Goal: Task Accomplishment & Management: Use online tool/utility

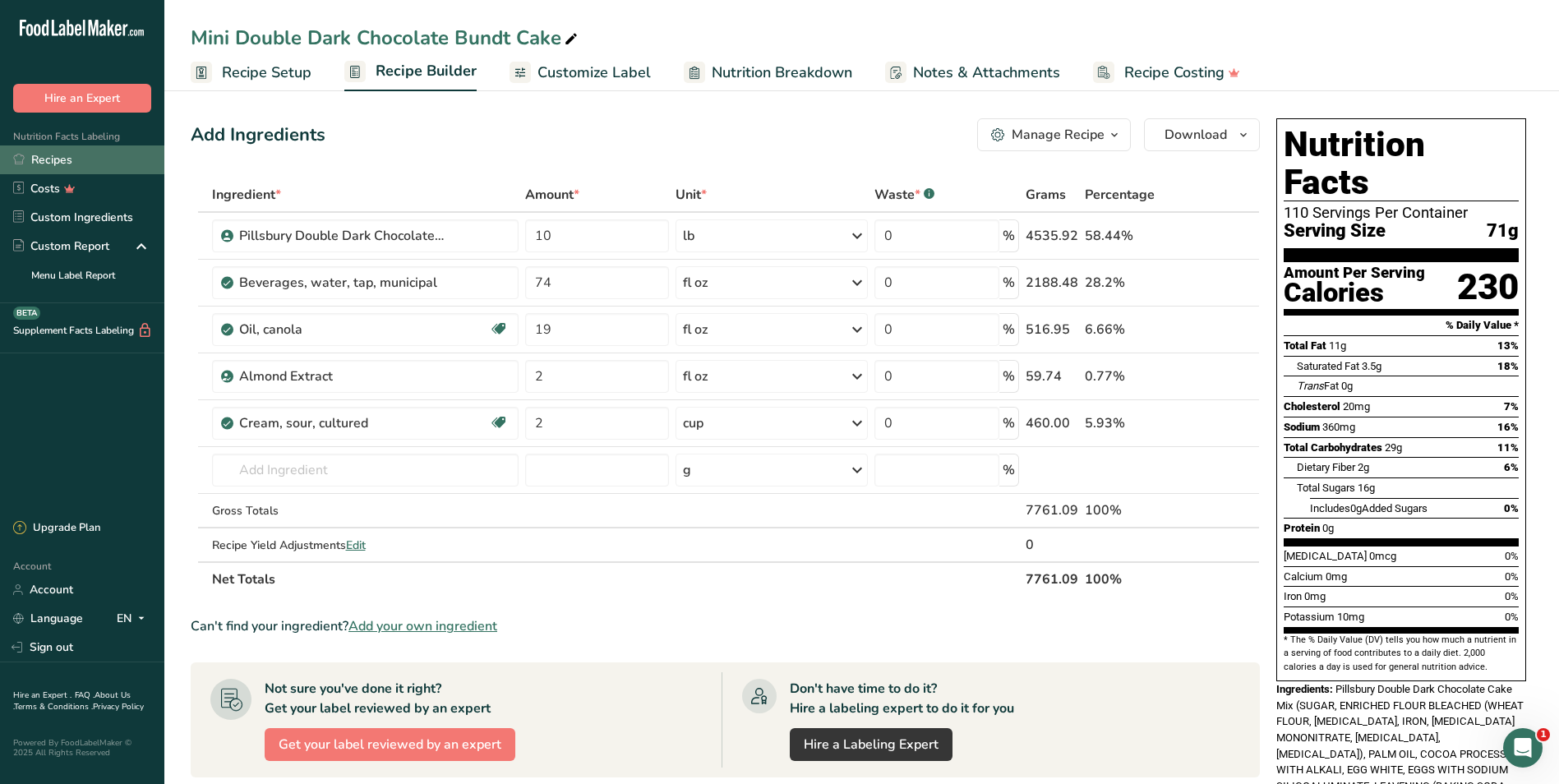
drag, startPoint x: 0, startPoint y: 0, endPoint x: 55, endPoint y: 151, distance: 160.7
click at [55, 151] on link "Recipes" at bounding box center [82, 160] width 164 height 29
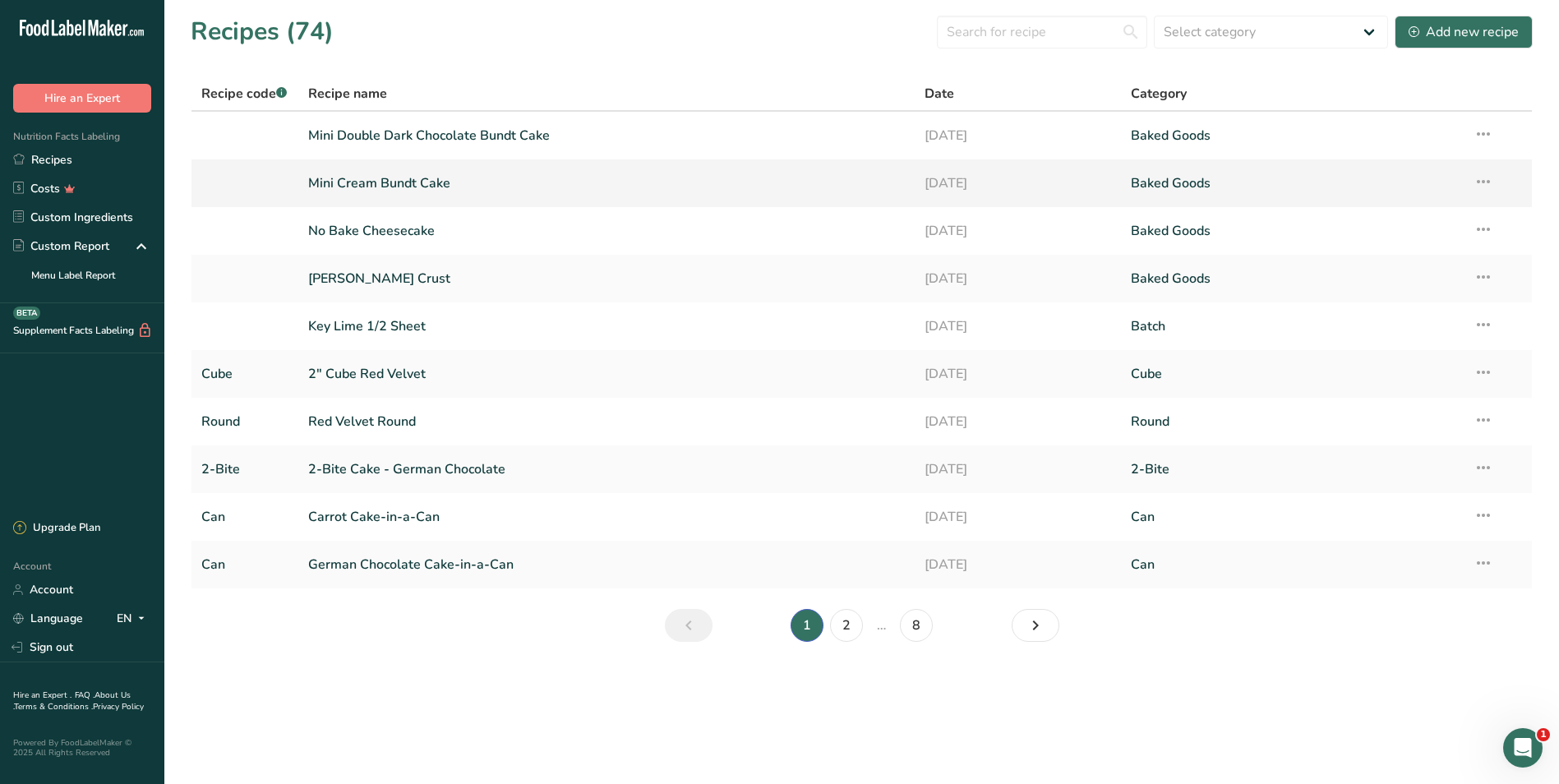
click at [388, 182] on link "Mini Cream Bundt Cake" at bounding box center [607, 183] width 598 height 34
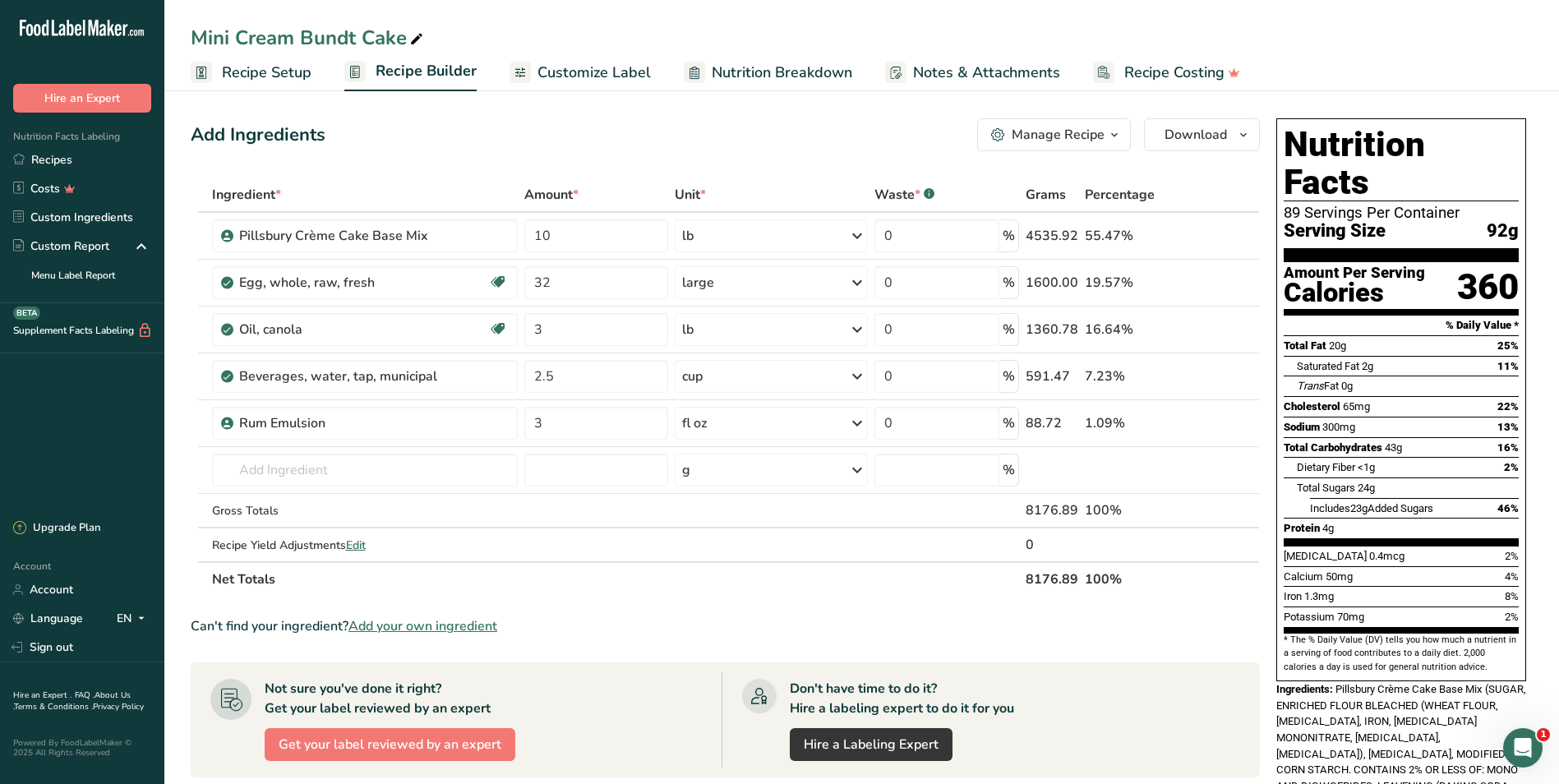
click at [236, 76] on span "Recipe Setup" at bounding box center [267, 72] width 90 height 22
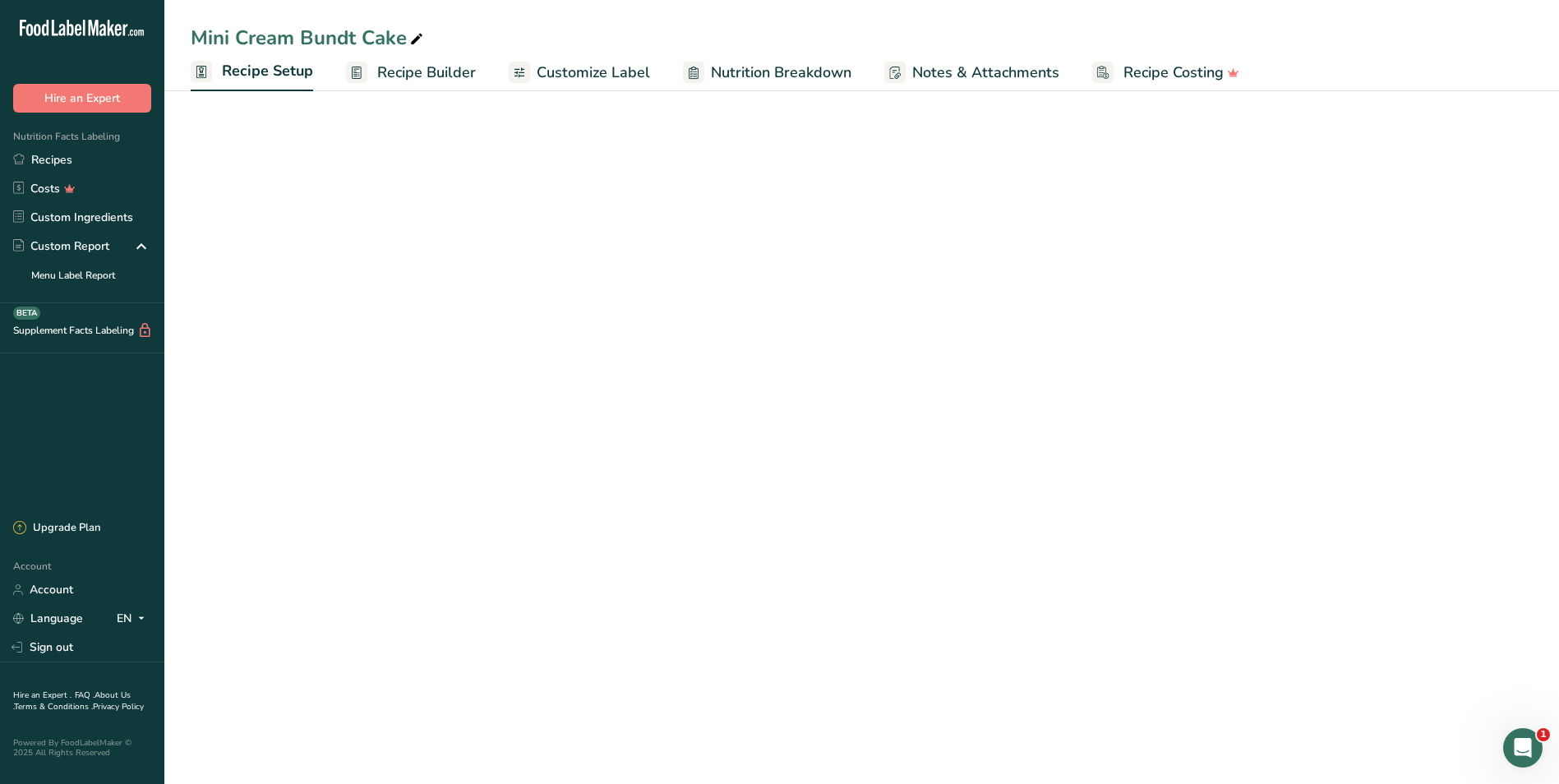
select select "5"
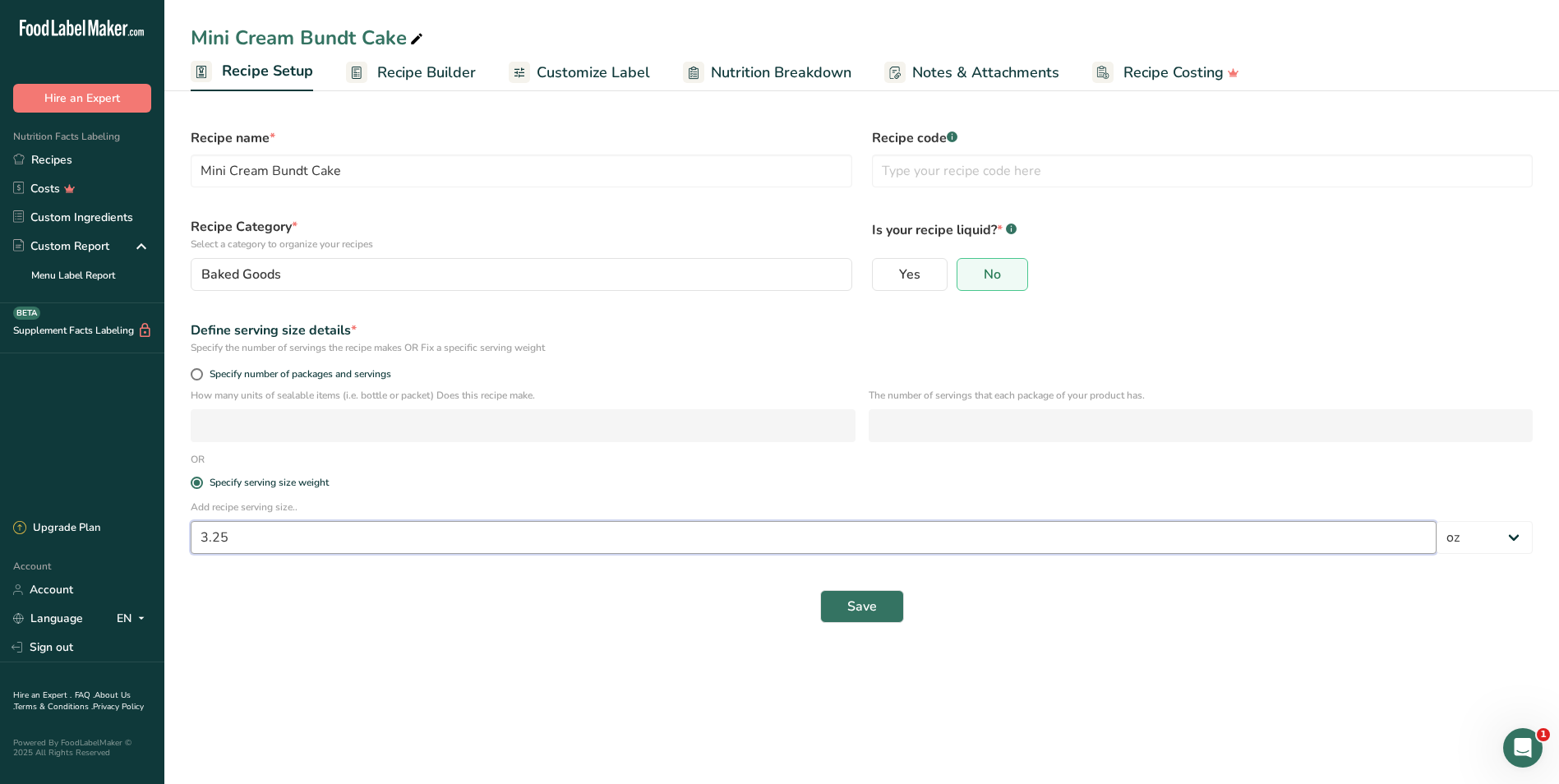
drag, startPoint x: 253, startPoint y: 535, endPoint x: 179, endPoint y: 536, distance: 74.0
click at [179, 536] on section "Recipe name * Mini Cream Bundt Cake Recipe code .a-a{fill:#347362;}.b-a{fill:#f…" at bounding box center [861, 367] width 1395 height 563
click at [49, 165] on link "Recipes" at bounding box center [82, 160] width 164 height 29
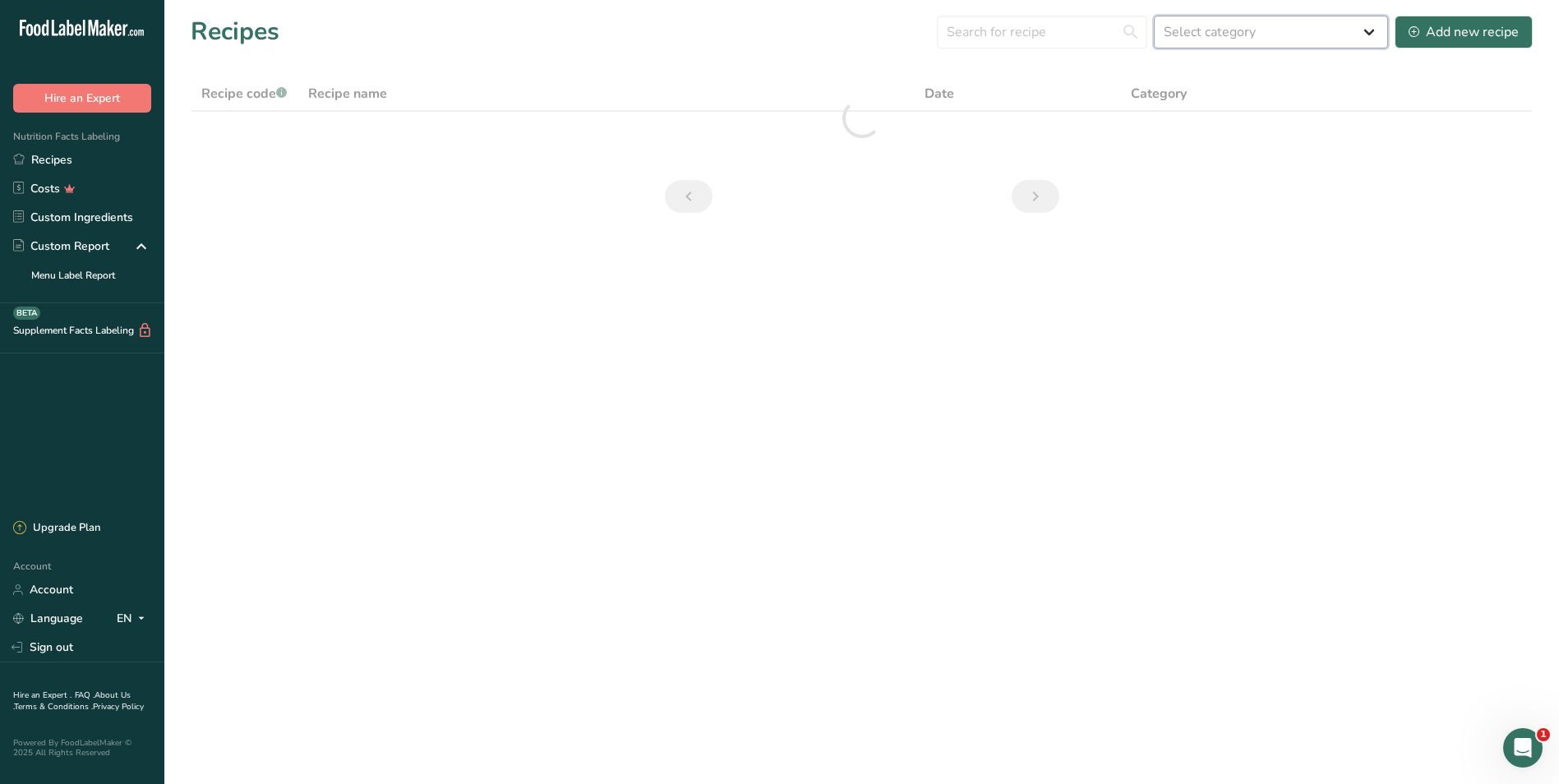
click at [1244, 36] on select "Select category All 2-Bite Baked Goods Batch [GEOGRAPHIC_DATA] Can Confectioner…" at bounding box center [1270, 32] width 235 height 33
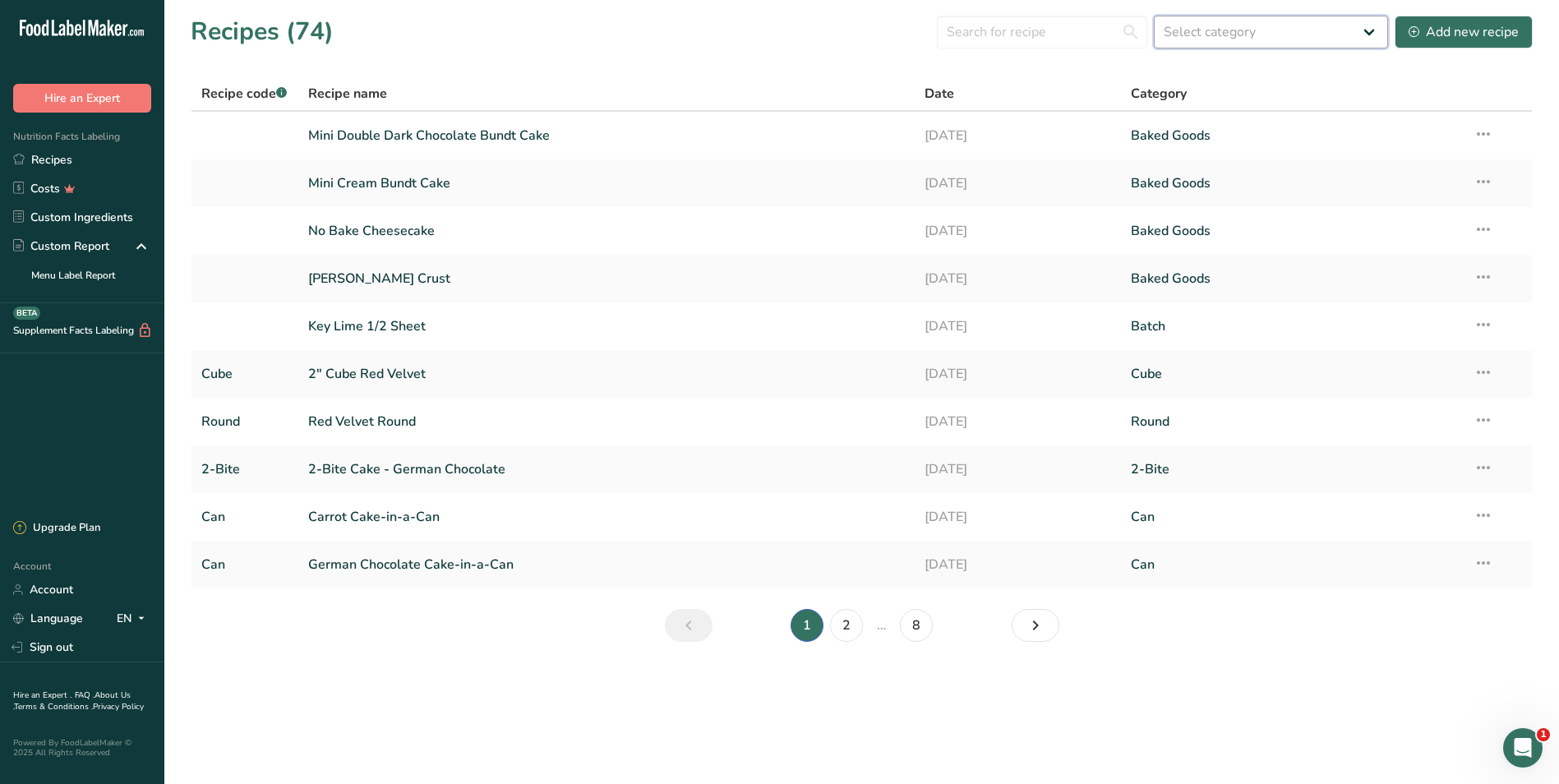
select select "1592"
click at [1154, 16] on select "Select category All 2-Bite Baked Goods Batch [GEOGRAPHIC_DATA] Can Confectioner…" at bounding box center [1270, 32] width 235 height 33
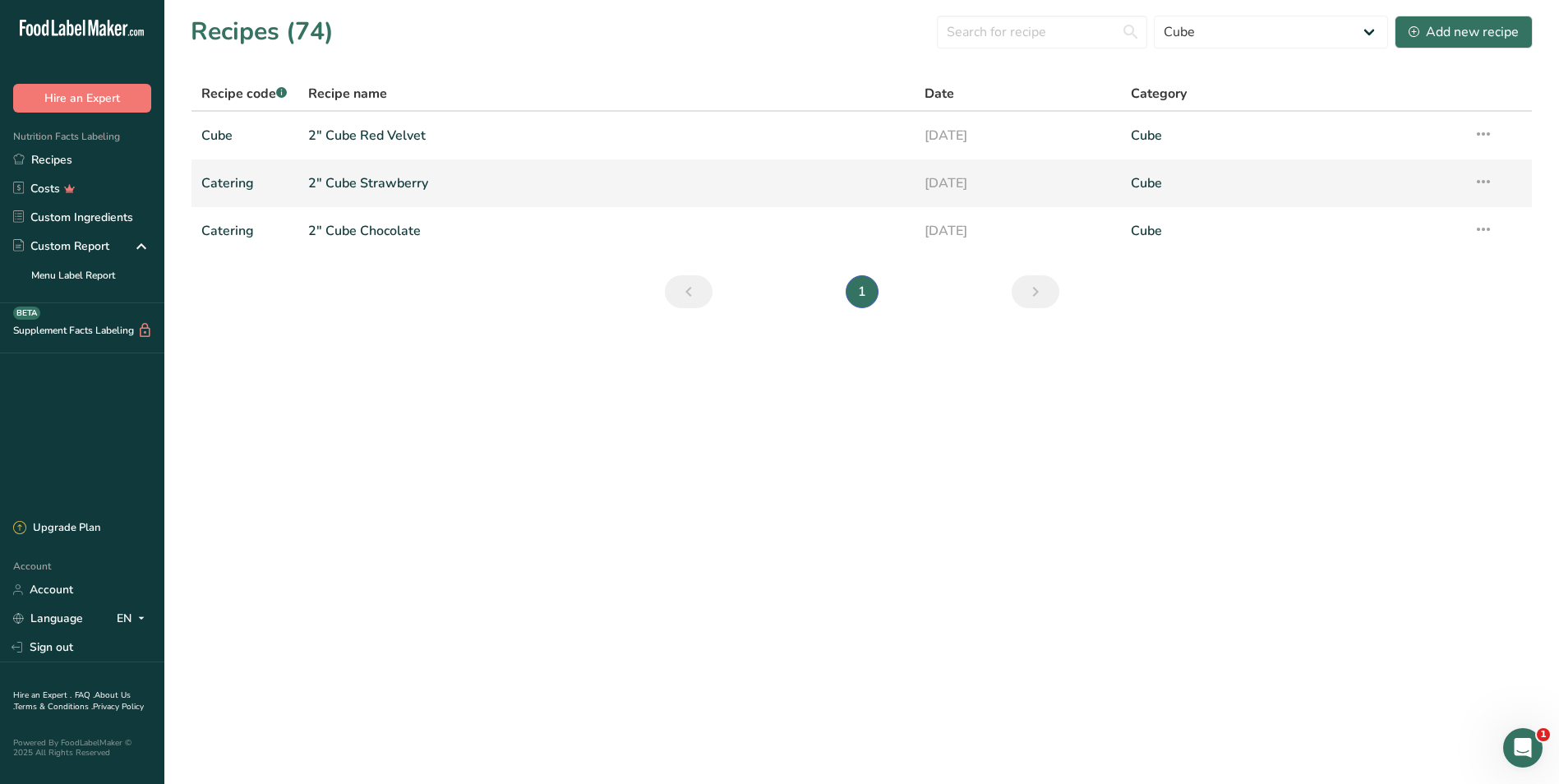
click at [386, 177] on link "2" Cube Strawberry" at bounding box center [607, 183] width 598 height 34
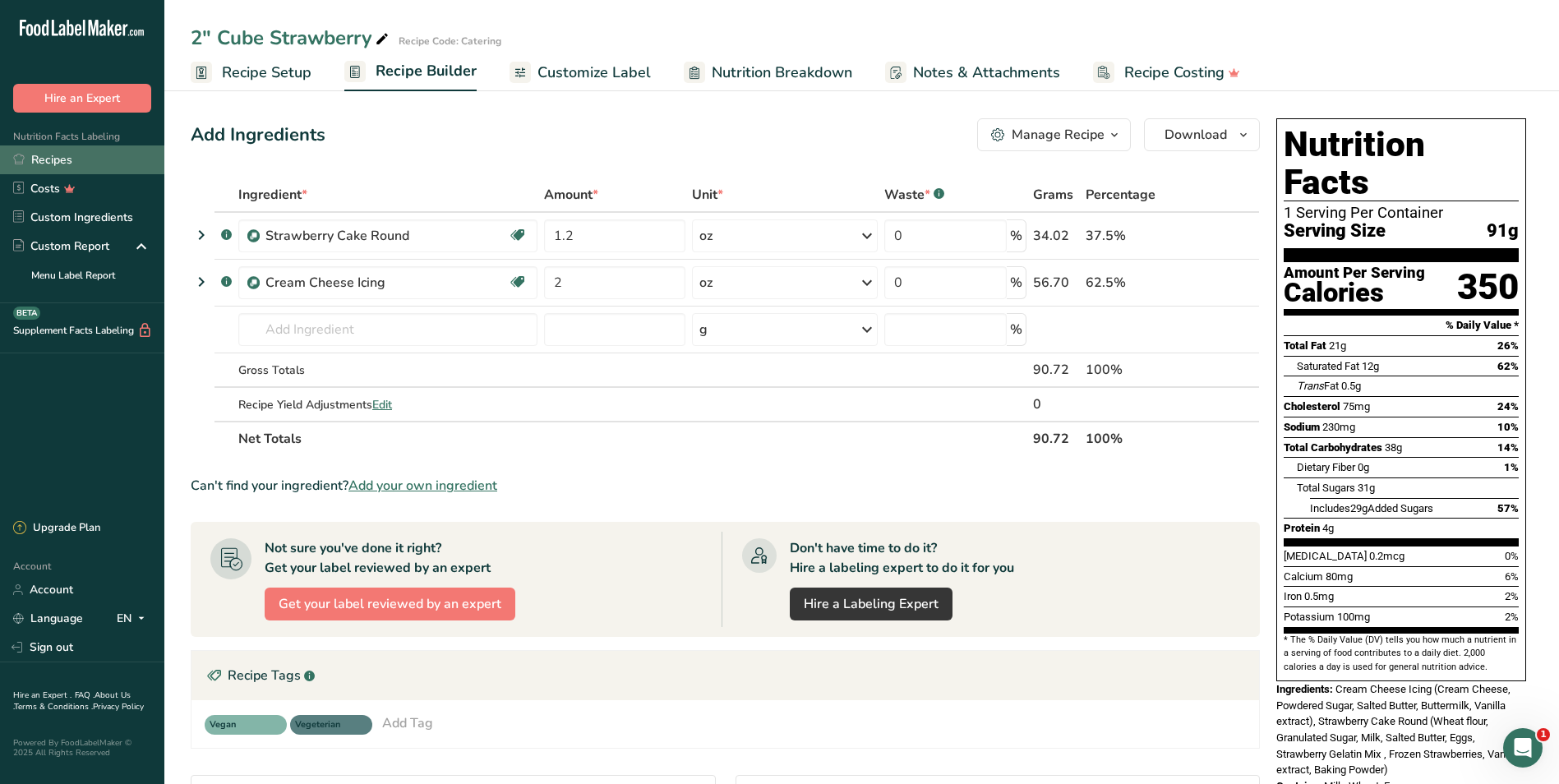
click at [60, 155] on link "Recipes" at bounding box center [82, 160] width 164 height 29
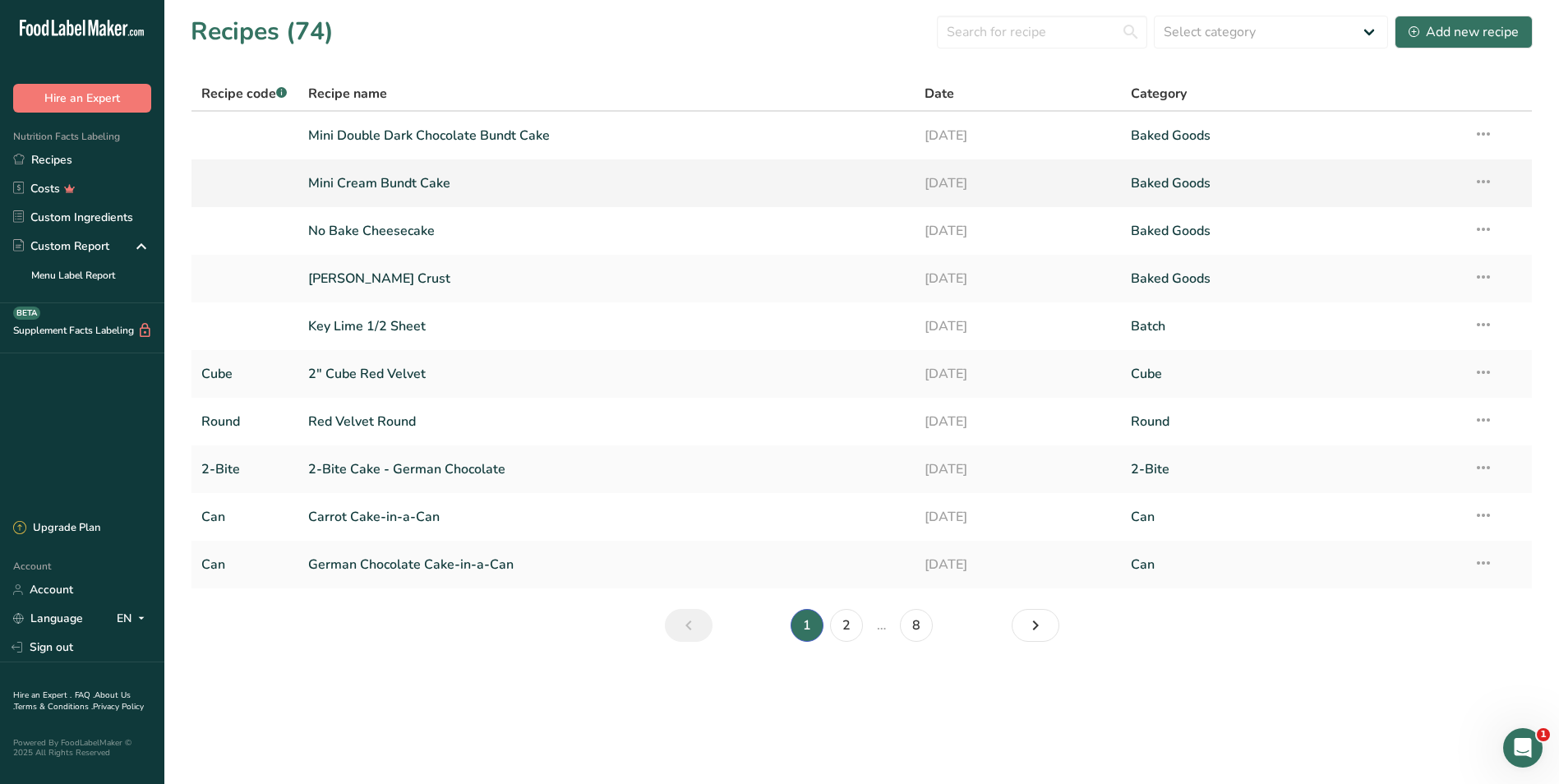
click at [396, 179] on link "Mini Cream Bundt Cake" at bounding box center [607, 183] width 598 height 34
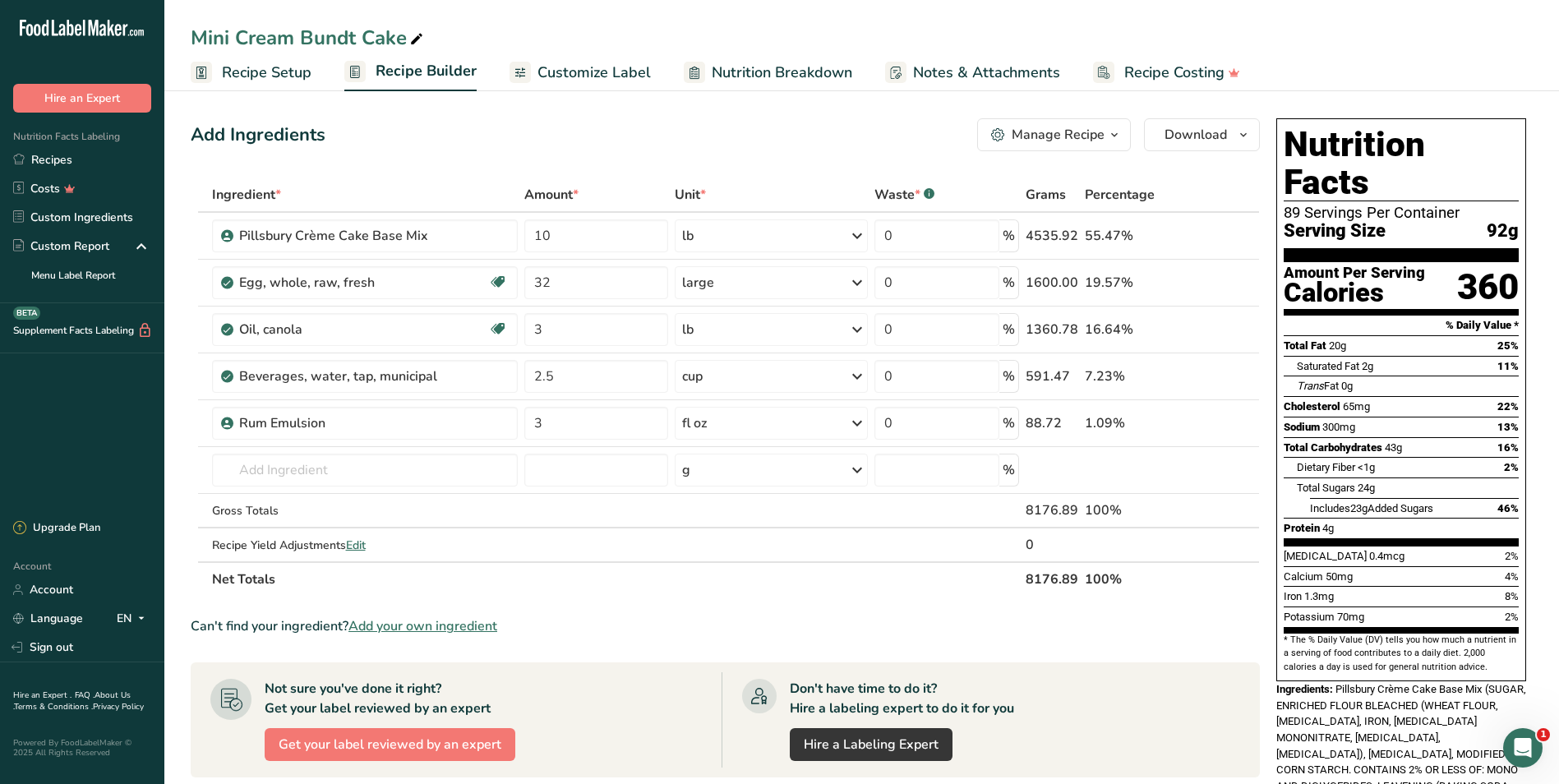
click at [225, 66] on span "Recipe Setup" at bounding box center [267, 72] width 90 height 22
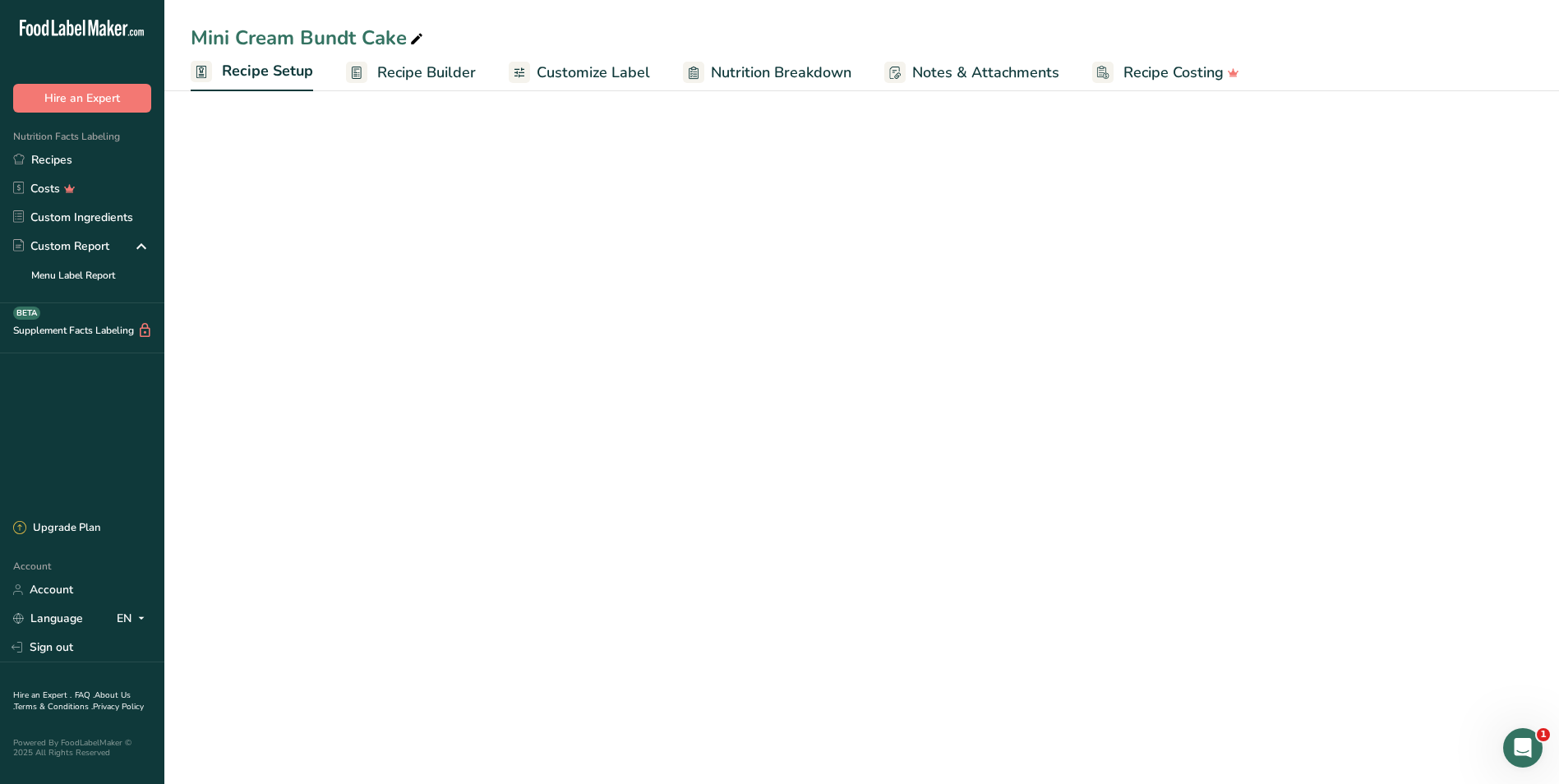
select select "5"
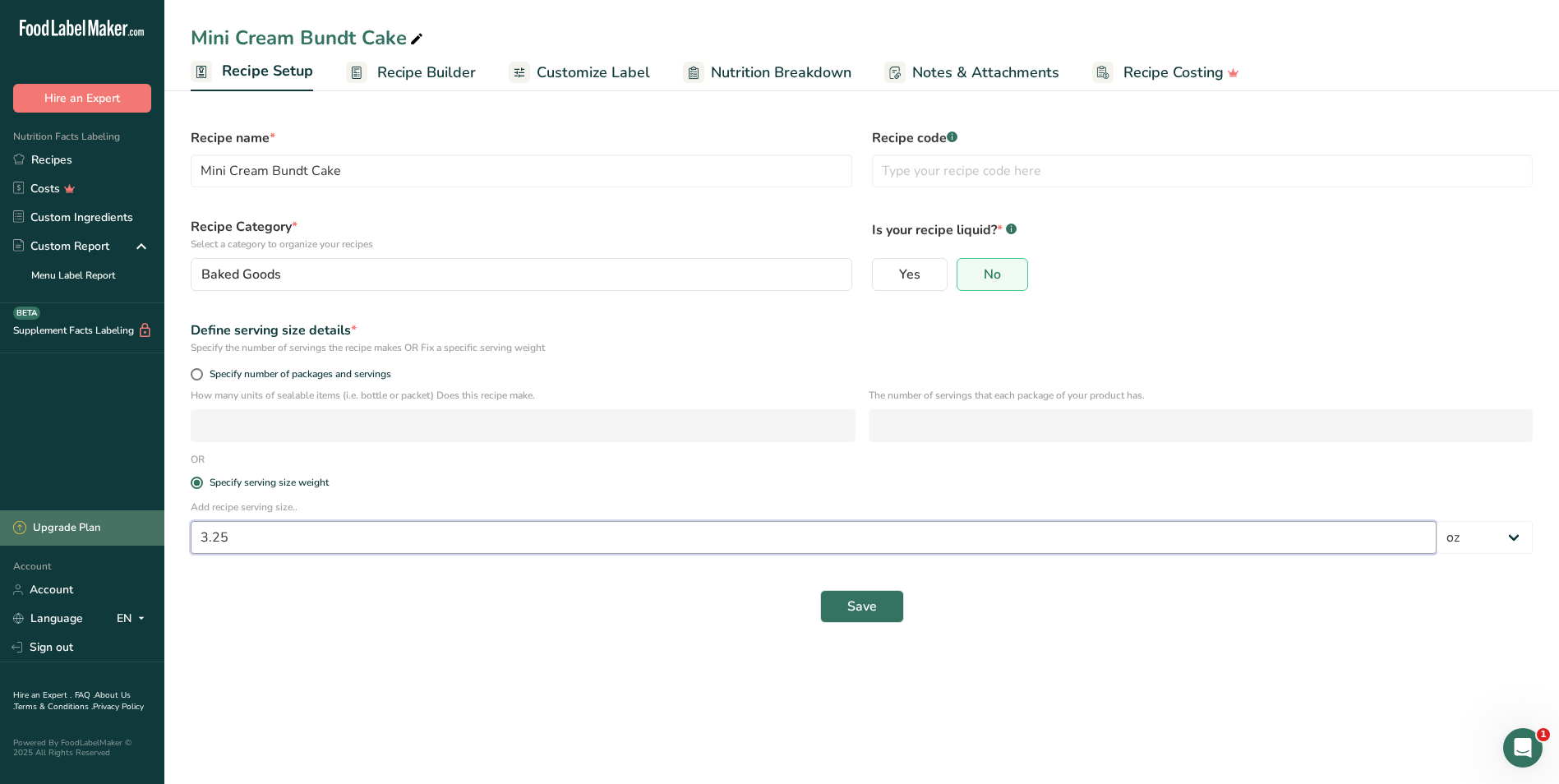
drag, startPoint x: 241, startPoint y: 535, endPoint x: 134, endPoint y: 536, distance: 107.0
click at [134, 536] on div ".a-20{fill:#fff;} Hire an Expert Nutrition Facts Labeling Recipes Costs Custom …" at bounding box center [780, 392] width 1559 height 784
type input "1.5"
click at [878, 603] on button "Save" at bounding box center [862, 606] width 84 height 33
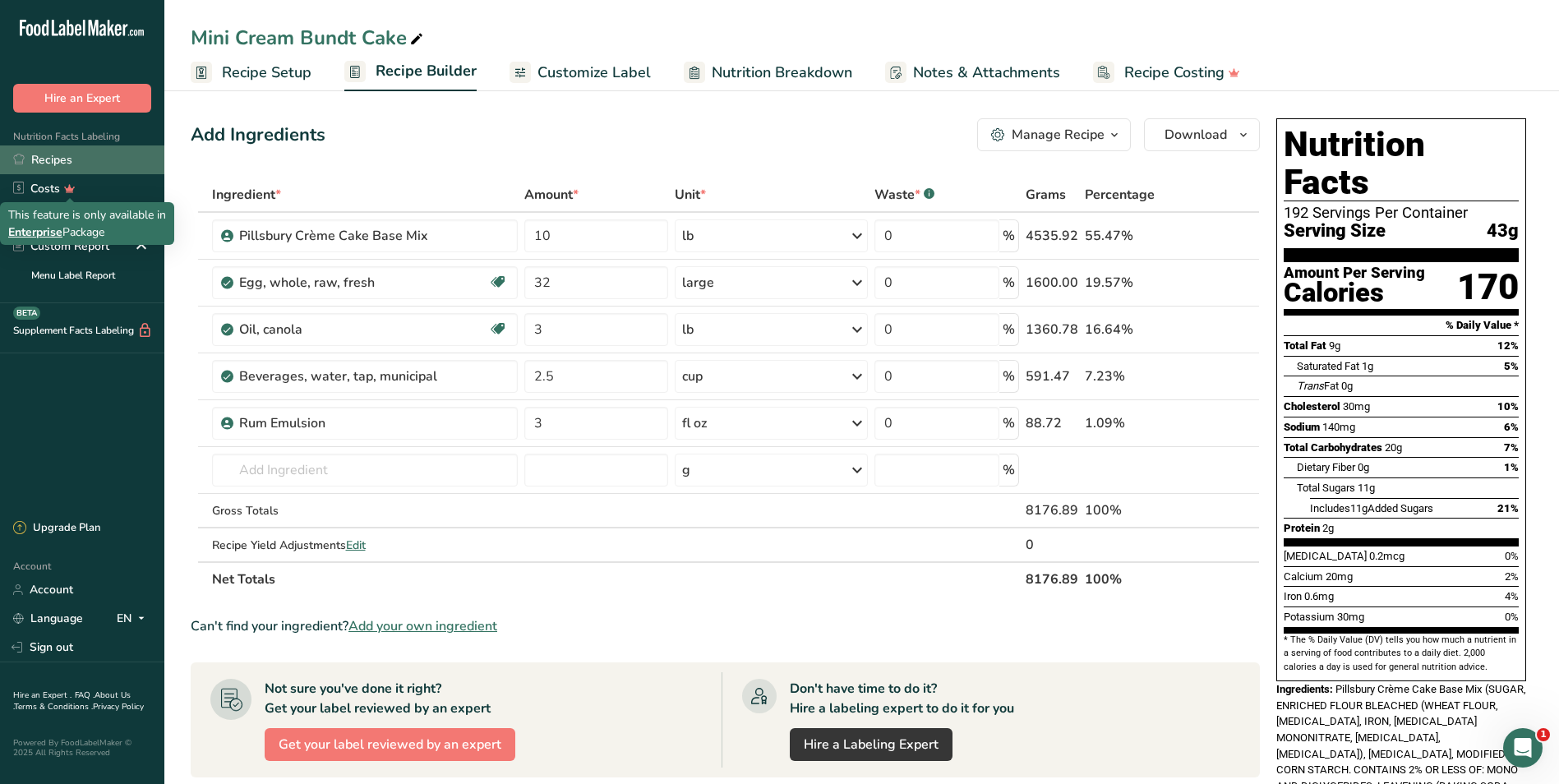
click at [58, 149] on link "Recipes" at bounding box center [82, 160] width 164 height 29
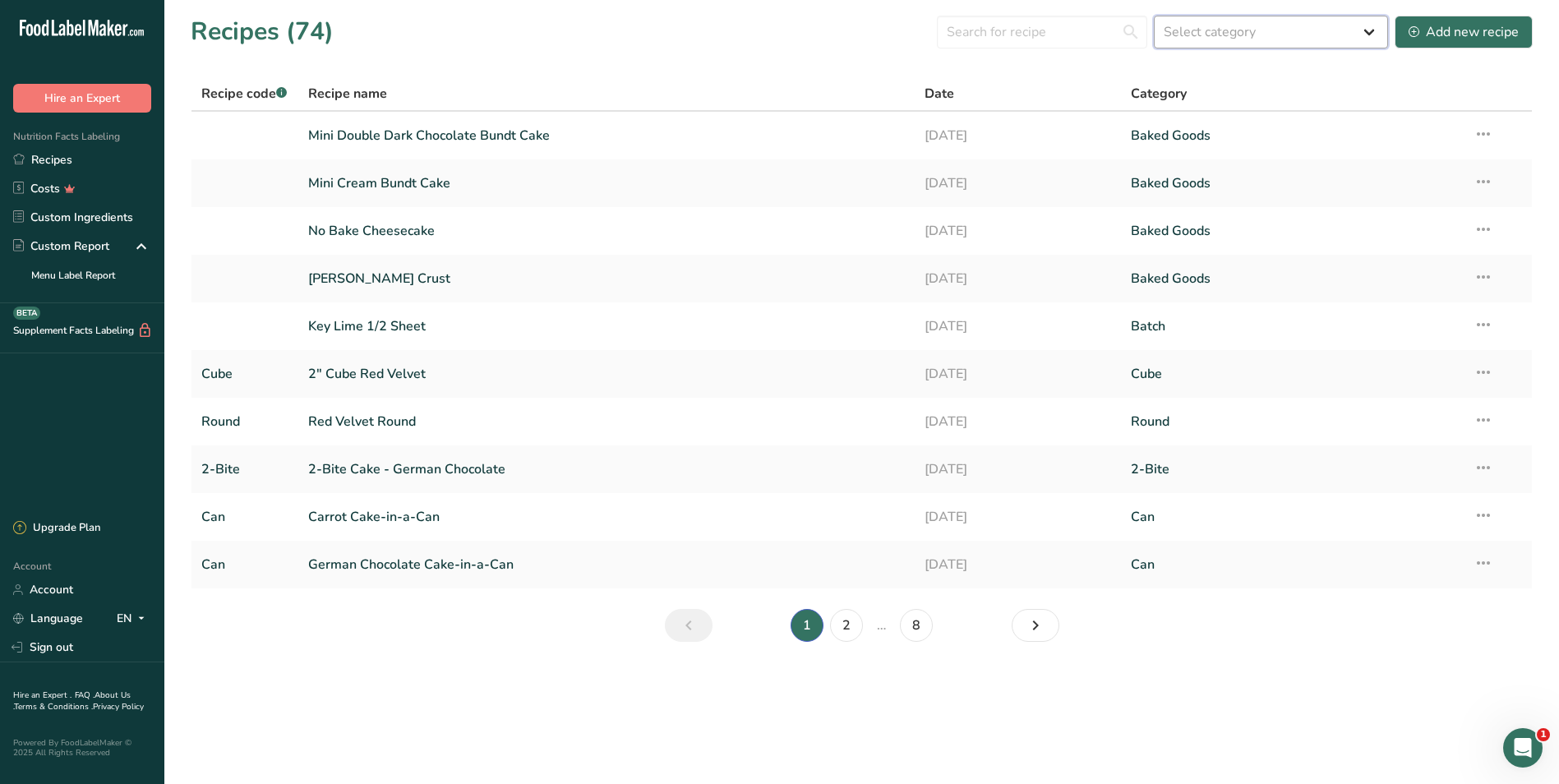
click at [1370, 28] on select "Select category All 2-Bite Baked Goods Batch [GEOGRAPHIC_DATA] Can Confectioner…" at bounding box center [1270, 32] width 235 height 33
select select "1592"
click at [1154, 16] on select "Select category All 2-Bite Baked Goods Batch [GEOGRAPHIC_DATA] Can Confectioner…" at bounding box center [1270, 32] width 235 height 33
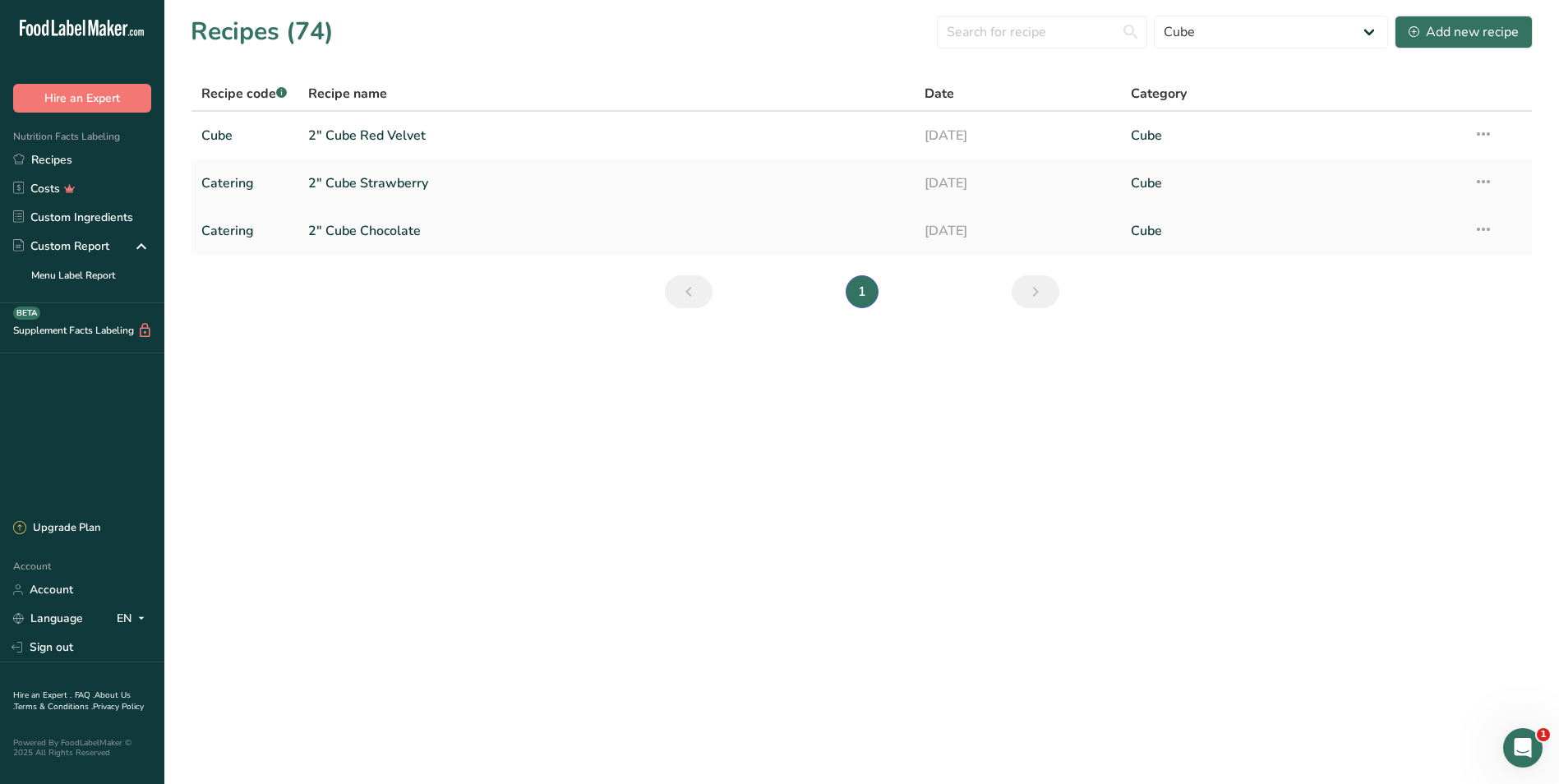
click at [394, 236] on link "2" Cube Chocolate" at bounding box center [607, 231] width 598 height 34
